Goal: Check status

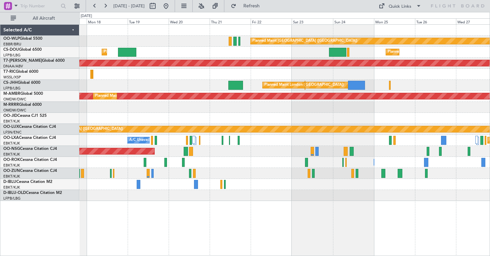
click at [404, 122] on div at bounding box center [284, 118] width 410 height 11
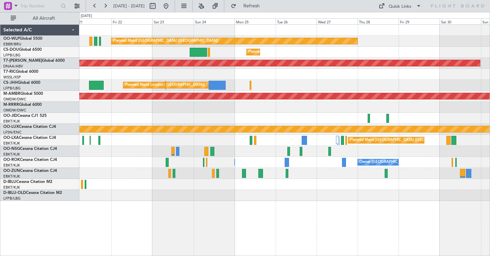
click at [107, 59] on div "Planned Maint [GEOGRAPHIC_DATA] ([GEOGRAPHIC_DATA]) Planned Maint [GEOGRAPHIC_D…" at bounding box center [284, 113] width 410 height 176
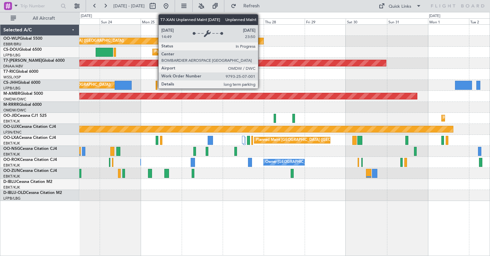
click at [80, 74] on div "Planned Maint [GEOGRAPHIC_DATA] ([GEOGRAPHIC_DATA]) Planned Maint [GEOGRAPHIC_D…" at bounding box center [284, 113] width 410 height 176
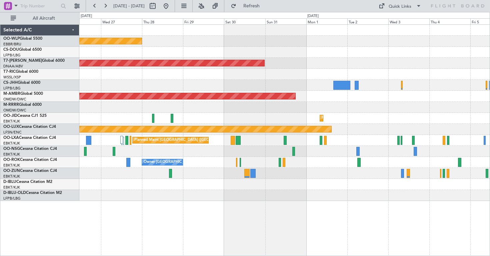
click at [87, 81] on div "Planned Maint [GEOGRAPHIC_DATA] ([GEOGRAPHIC_DATA]) Planned Maint [GEOGRAPHIC_D…" at bounding box center [284, 113] width 410 height 176
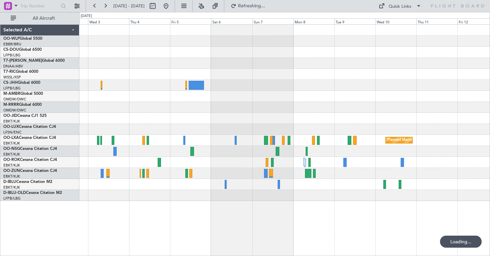
click at [147, 97] on div "Planned Maint Dubai (Al Maktoum Intl)" at bounding box center [284, 96] width 410 height 11
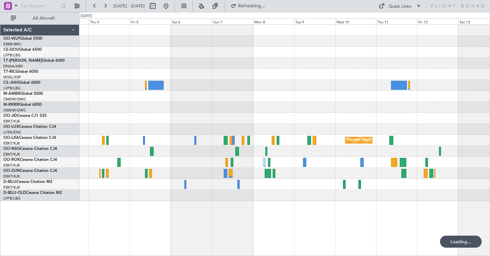
click at [167, 89] on div "Planned Maint Kortrijk-[GEOGRAPHIC_DATA] Planned Maint [GEOGRAPHIC_DATA] ([GEOG…" at bounding box center [284, 113] width 410 height 176
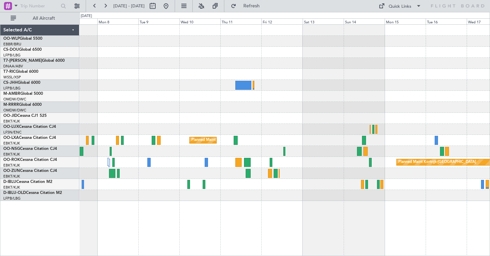
click at [244, 115] on div "Planned Maint Kortrijk-[GEOGRAPHIC_DATA] Planned Maint [GEOGRAPHIC_DATA]-[GEOGR…" at bounding box center [284, 113] width 410 height 176
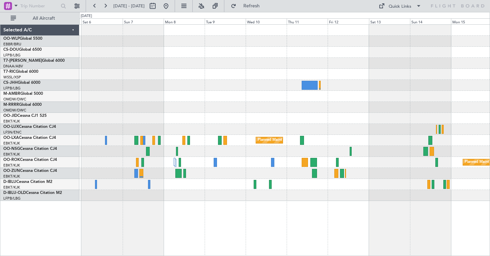
click at [315, 187] on div at bounding box center [284, 184] width 410 height 11
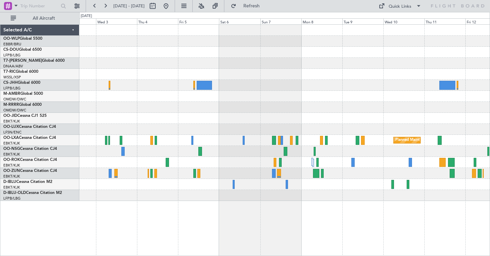
click at [304, 203] on div "Planned Maint Dubai (Al Maktoum Intl) Planned Maint [GEOGRAPHIC_DATA]-[GEOGRAPH…" at bounding box center [284, 139] width 411 height 231
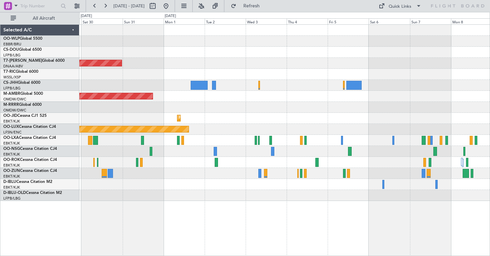
click at [344, 238] on div "Planned Maint [GEOGRAPHIC_DATA] ([GEOGRAPHIC_DATA]) Unplanned Maint [GEOGRAPHIC…" at bounding box center [284, 139] width 411 height 231
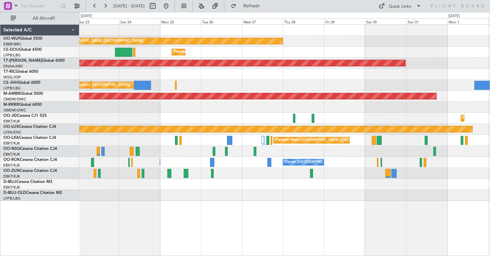
click at [371, 237] on div "Planned Maint [GEOGRAPHIC_DATA] ([GEOGRAPHIC_DATA]) Planned Maint [GEOGRAPHIC_D…" at bounding box center [284, 139] width 411 height 231
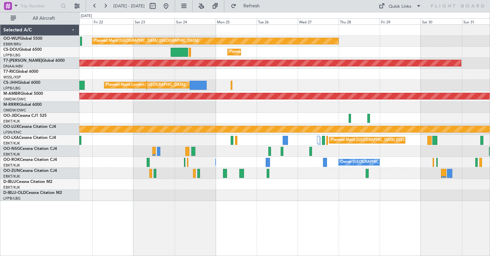
click at [339, 221] on div "Planned Maint [GEOGRAPHIC_DATA] ([GEOGRAPHIC_DATA]) Planned Maint [GEOGRAPHIC_D…" at bounding box center [284, 139] width 411 height 231
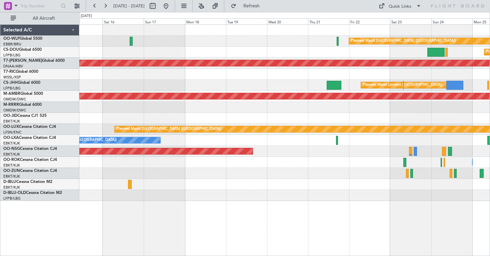
click at [325, 226] on div "Planned Maint [GEOGRAPHIC_DATA] ([GEOGRAPHIC_DATA]) Planned Maint [GEOGRAPHIC_D…" at bounding box center [284, 139] width 411 height 231
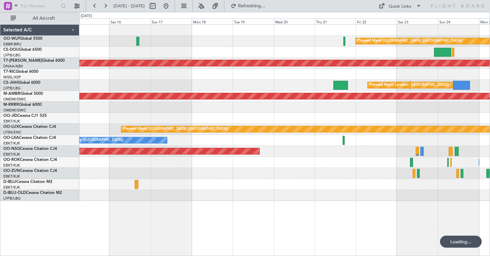
click at [330, 238] on div "Planned Maint [GEOGRAPHIC_DATA] ([GEOGRAPHIC_DATA]) Planned Maint [GEOGRAPHIC_D…" at bounding box center [284, 139] width 411 height 231
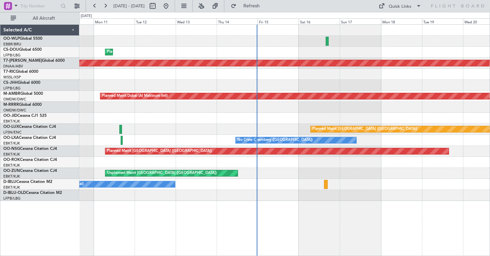
click at [322, 235] on div "Planned Maint [GEOGRAPHIC_DATA] ([GEOGRAPHIC_DATA]) Planned Maint [GEOGRAPHIC_D…" at bounding box center [284, 139] width 411 height 231
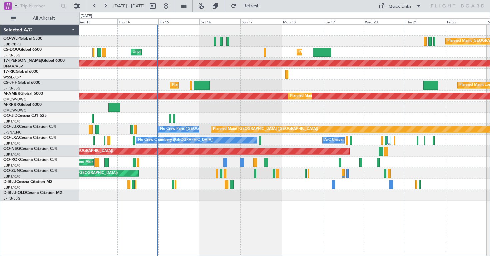
click at [194, 193] on div at bounding box center [284, 195] width 410 height 11
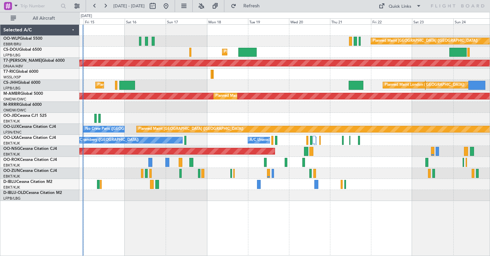
click at [191, 197] on div at bounding box center [284, 195] width 410 height 11
